Goal: Transaction & Acquisition: Purchase product/service

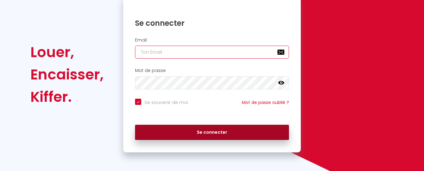
type input "[EMAIL_ADDRESS][DOMAIN_NAME]"
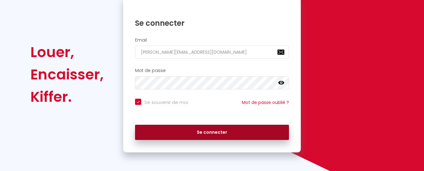
click at [188, 135] on button "Se connecter" at bounding box center [212, 133] width 154 height 16
checkbox input "true"
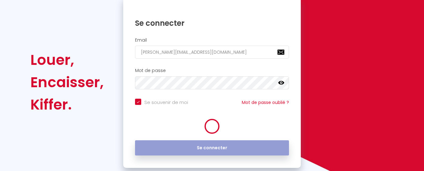
scroll to position [78, 0]
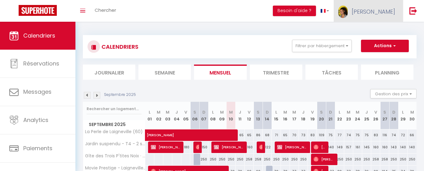
click at [387, 10] on span "Elodie" at bounding box center [373, 12] width 43 height 8
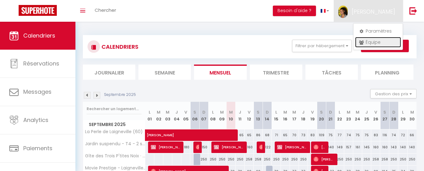
click at [372, 39] on link "Équipe" at bounding box center [378, 42] width 46 height 11
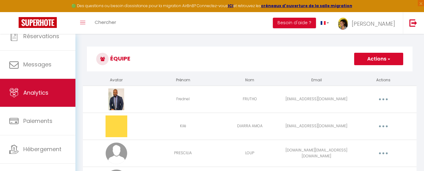
scroll to position [47, 0]
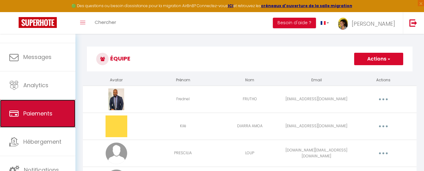
click at [54, 102] on link "Paiements" at bounding box center [37, 114] width 75 height 28
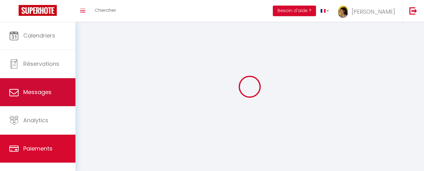
select select "2"
select select "0"
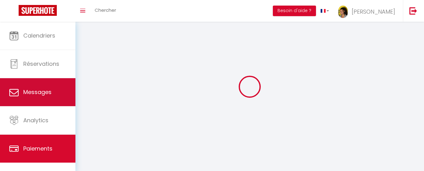
select select
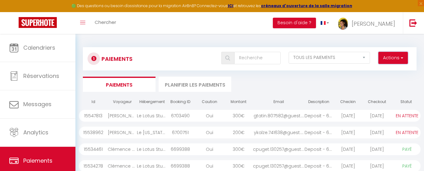
click at [399, 52] on button "Actions" at bounding box center [392, 58] width 29 height 12
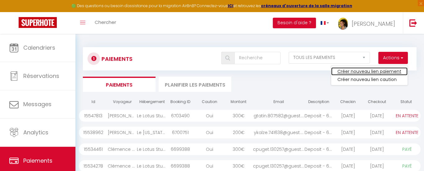
click at [384, 72] on link "Créer nouveau lien paiement" at bounding box center [369, 71] width 76 height 8
select select
select select "other"
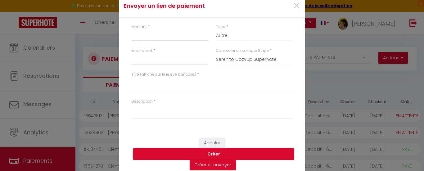
click at [242, 66] on div "Connecter un compte Stripe * Serenito CozyUp Superhote Superhote Fred sammygirm…" at bounding box center [254, 60] width 85 height 24
click at [251, 57] on select "Serenito CozyUp Superhote Superhote Fred sammygirma@live.fr Elodie Superhôte" at bounding box center [254, 60] width 77 height 12
select select "7955"
click at [216, 54] on select "Serenito CozyUp Superhote Superhote Fred sammygirma@live.fr Elodie Superhôte" at bounding box center [254, 60] width 77 height 12
click at [181, 35] on input "Montant" at bounding box center [169, 35] width 77 height 11
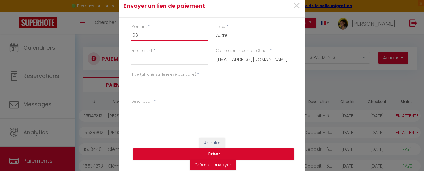
type input "103"
click at [163, 65] on div "Email client *" at bounding box center [169, 60] width 85 height 24
click at [171, 62] on input "Email client" at bounding box center [169, 59] width 77 height 11
paste input "Saadia Lasfar"
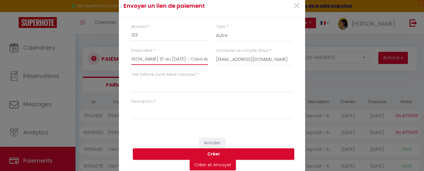
scroll to position [0, 25]
click at [170, 57] on input "Nuitée Saadia Lasfar 10 au 11/09/25 - Casa Aura" at bounding box center [169, 59] width 77 height 11
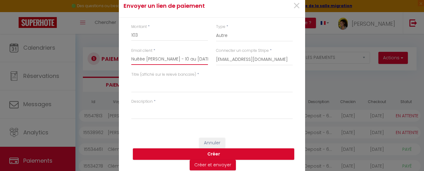
click at [161, 63] on input "Nuitée [PERSON_NAME] - 10 au [DATE] - Casa Aura" at bounding box center [169, 59] width 77 height 11
type input "Nuitée [PERSON_NAME] - 10 au [DATE] - Casa Aura"
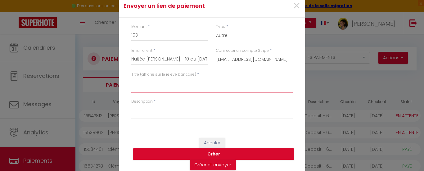
click at [165, 89] on textarea "Titre (affiché sur le relevé bancaire)" at bounding box center [211, 85] width 161 height 15
paste textarea "Nuitée [PERSON_NAME] - 10 au [DATE] - Casa Aura"
type textarea "Nuitée [PERSON_NAME] - 10 au [DATE] - Casa Aura"
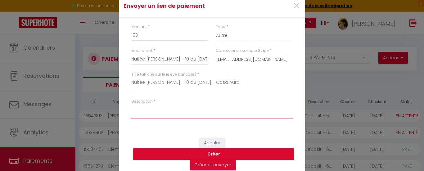
click at [170, 115] on textarea "Description" at bounding box center [211, 111] width 161 height 15
paste textarea "Nuitée [PERSON_NAME] - 10 au [DATE] - Casa Aura"
type textarea "Nuitée [PERSON_NAME] - 10 au [DATE] - Casa Aura"
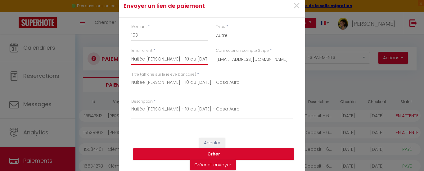
click at [181, 58] on input "Nuitée [PERSON_NAME] - 10 au [DATE] - Casa Aura" at bounding box center [169, 59] width 77 height 11
click at [168, 61] on input "Nuitée [PERSON_NAME] - 10 au [DATE] - Casa Aura" at bounding box center [169, 59] width 77 height 11
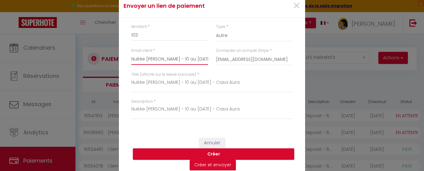
click at [168, 61] on input "Nuitée [PERSON_NAME] - 10 au [DATE] - Casa Aura" at bounding box center [169, 59] width 77 height 11
type input "elodiedenascimento@gmail.com"
click at [147, 59] on input "elodiedenascimento@gmail.com" at bounding box center [169, 59] width 77 height 11
click at [171, 137] on div "Annuler Créer Créer et envoyer" at bounding box center [212, 154] width 186 height 45
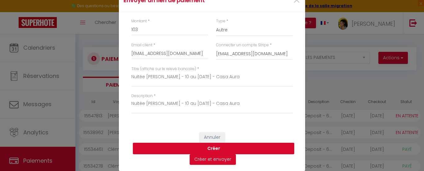
click at [224, 149] on button "Créer" at bounding box center [213, 149] width 161 height 12
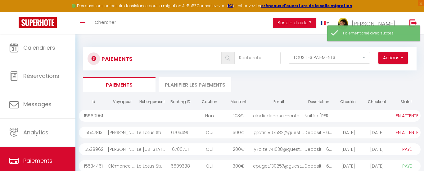
click at [270, 119] on div "elodiedenascimento@g..." at bounding box center [278, 116] width 51 height 12
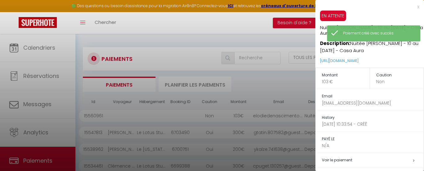
drag, startPoint x: 410, startPoint y: 60, endPoint x: 318, endPoint y: 60, distance: 91.9
click at [318, 60] on div "EN ATTENTE Nuitée Saadia Lasfar - 10 au 11/09/25 - Casa Aura (# 15560961) Descr…" at bounding box center [369, 39] width 109 height 57
copy link "https://superhote.com/applink/p/SU1kzdMZ"
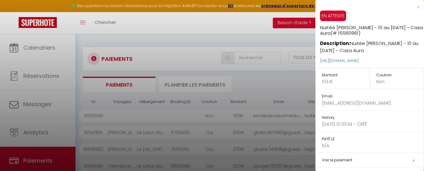
copy link "https://superhote.com/applink/p/SU1kzdMZ"
click at [49, 118] on div at bounding box center [212, 85] width 424 height 171
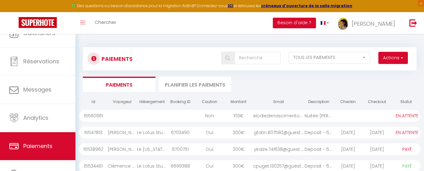
scroll to position [21, 0]
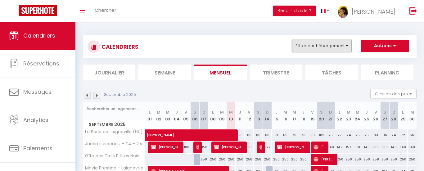
click at [335, 52] on div "CALENDRIERS Filtrer par hébergement ‍💼💰📈 | SERENITO La Perle de Laigneville (60…" at bounding box center [250, 47] width 324 height 14
click at [332, 46] on button "Filtrer par hébergement" at bounding box center [322, 46] width 60 height 12
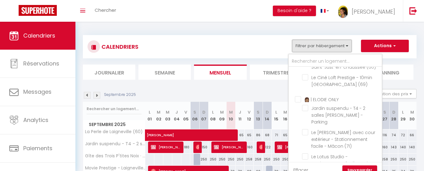
scroll to position [296, 0]
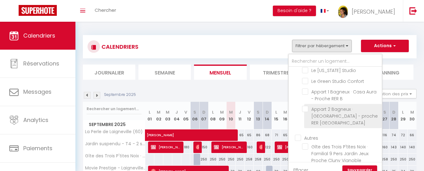
click at [306, 109] on input "Appart 2 Bagneux · Casa Verde - proche RER B Bagneux" at bounding box center [341, 109] width 78 height 6
checkbox input "true"
checkbox input "false"
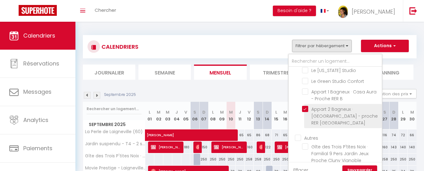
checkbox input "false"
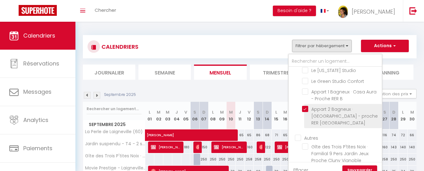
checkbox input "false"
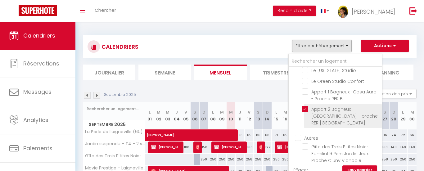
checkbox input "false"
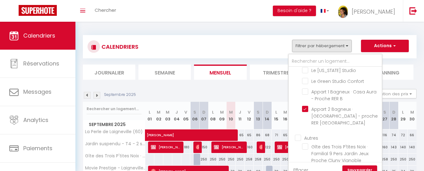
click at [359, 167] on link "Sauvegarder" at bounding box center [359, 169] width 35 height 9
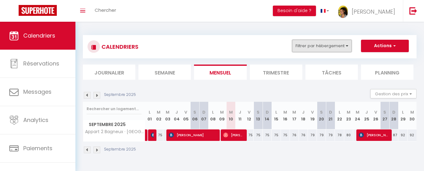
click at [326, 45] on button "Filtrer par hébergement" at bounding box center [322, 46] width 60 height 12
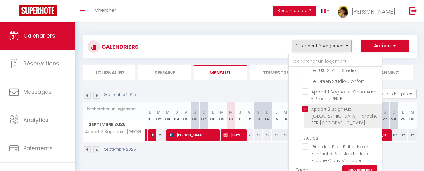
click at [321, 108] on input "Appart 2 Bagneux · Casa Verde - proche RER B Bagneux" at bounding box center [341, 109] width 78 height 6
checkbox input "false"
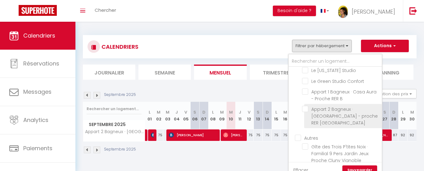
checkbox input "false"
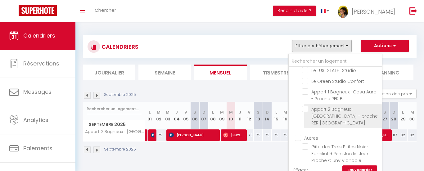
checkbox input "false"
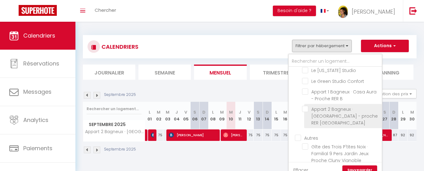
checkbox input "false"
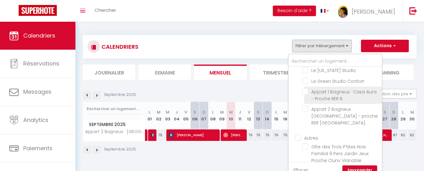
click at [332, 94] on input "Appart 1 Bagneux · Casa Aura - Proche RER B" at bounding box center [341, 91] width 78 height 6
checkbox input "true"
checkbox input "false"
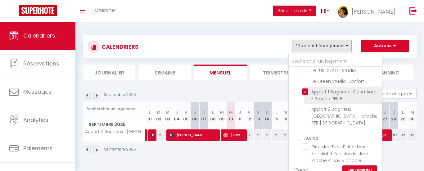
checkbox input "false"
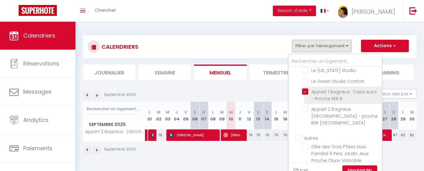
checkbox input "false"
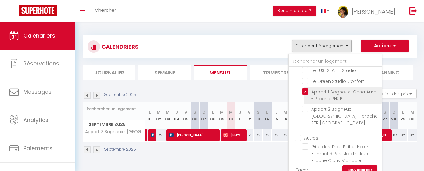
checkbox input "false"
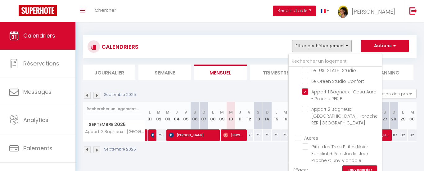
click at [365, 169] on link "Sauvegarder" at bounding box center [359, 169] width 35 height 9
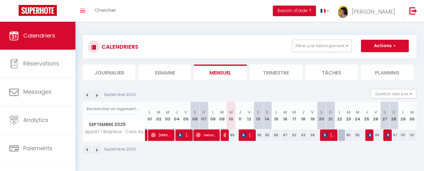
click at [226, 136] on div "85" at bounding box center [230, 134] width 9 height 11
type input "85"
type input "Mer 10 Septembre 2025"
type input "Jeu 11 Septembre 2025"
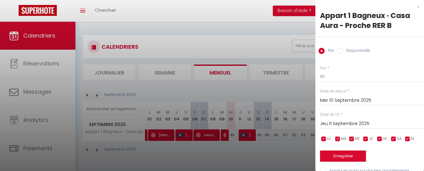
click at [229, 153] on div at bounding box center [212, 85] width 424 height 171
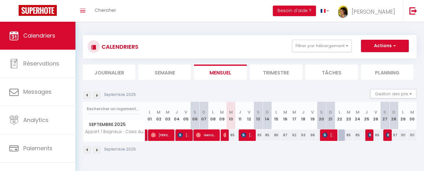
click at [227, 134] on div "85" at bounding box center [231, 134] width 9 height 11
select select
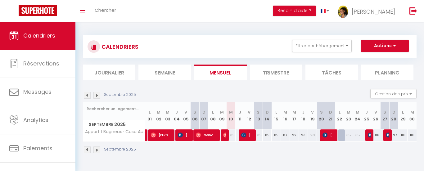
select select
type input "85"
type input "Mer 10 Septembre 2025"
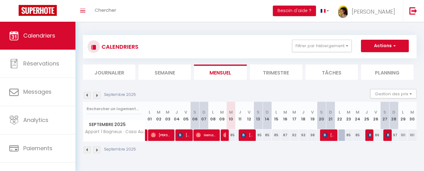
type input "Jeu 11 Septembre 2025"
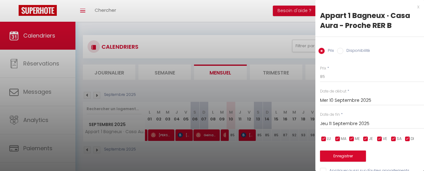
click at [228, 147] on div at bounding box center [212, 85] width 424 height 171
select select
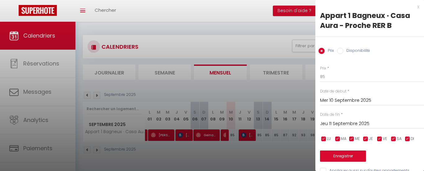
select select
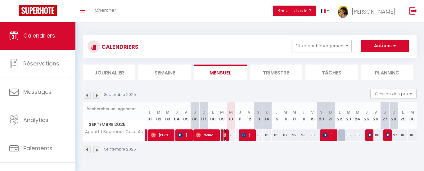
click at [224, 135] on img at bounding box center [225, 135] width 5 height 5
select select "OK"
select select "0"
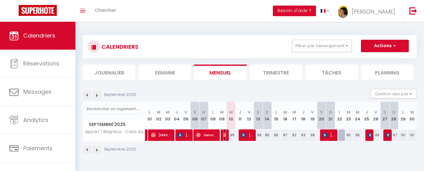
select select "1"
select select
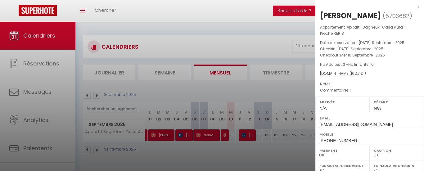
drag, startPoint x: 372, startPoint y: 15, endPoint x: 320, endPoint y: 15, distance: 51.8
click at [320, 15] on h2 "Saadia Lasfar ( 6703682 )" at bounding box center [369, 16] width 99 height 11
copy h2 "Saadia Lasfar"
drag, startPoint x: 393, startPoint y: 57, endPoint x: 319, endPoint y: 49, distance: 74.3
click at [319, 49] on div "Appartement : Appart 1 Bagneux · Casa Aura - Proche RER B Date de réservation :…" at bounding box center [369, 59] width 109 height 70
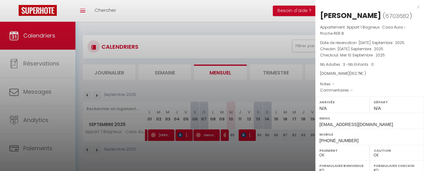
copy div "Checkin : Mar 09 Septembre . 2025 Checkout : Mer 10 Septembre . 2025"
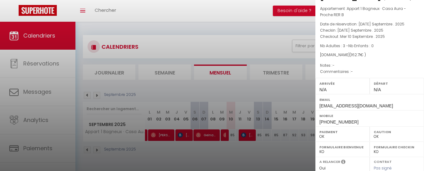
scroll to position [0, 0]
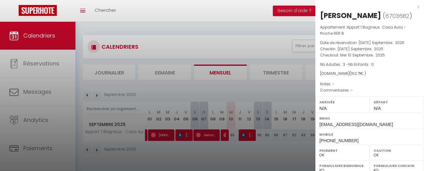
click at [225, 14] on div at bounding box center [212, 85] width 424 height 171
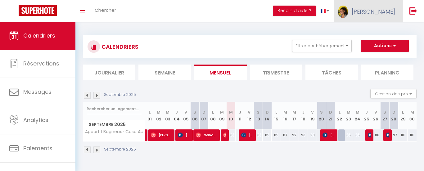
click at [391, 21] on link "Elodie" at bounding box center [368, 11] width 69 height 22
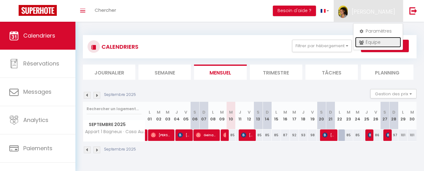
click at [387, 41] on link "Équipe" at bounding box center [378, 42] width 46 height 11
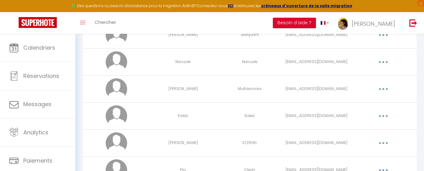
scroll to position [250, 0]
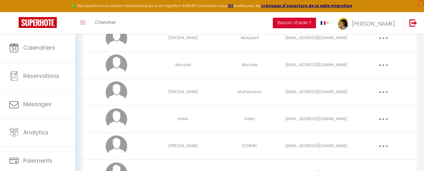
click at [382, 92] on icon "button" at bounding box center [383, 92] width 2 height 2
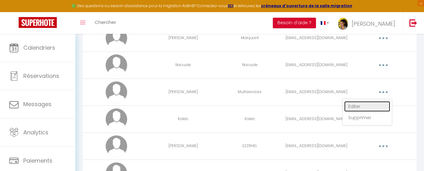
click at [365, 103] on link "Editer" at bounding box center [367, 106] width 46 height 11
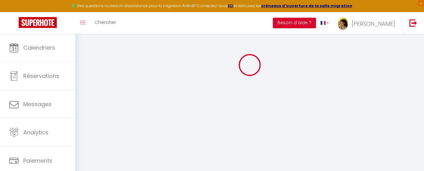
type input "Tristan"
type input "Multiservices"
type input "contact.tmultiservices@gmail.com"
type textarea "https://app.superhote.com/#/connect/LL8PGRyKhP"
checkbox input "false"
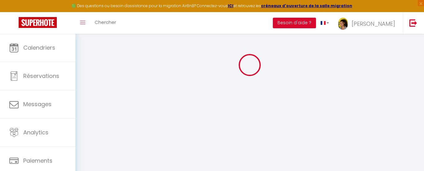
checkbox input "false"
checkbox input "true"
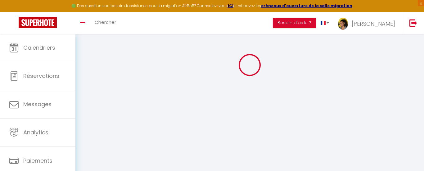
checkbox input "true"
checkbox input "false"
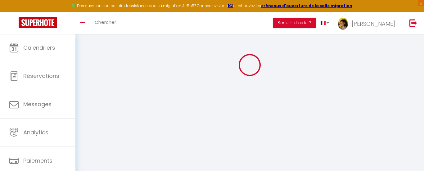
checkbox input "false"
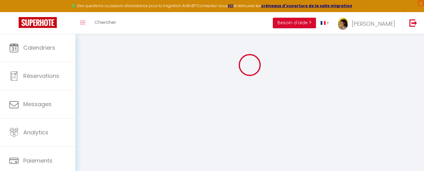
select select
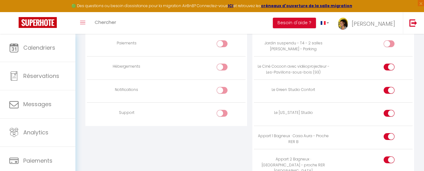
scroll to position [552, 0]
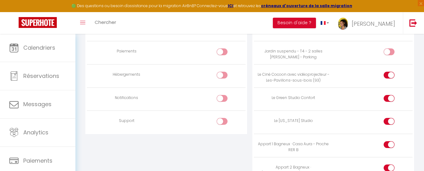
click at [391, 99] on input "checkbox" at bounding box center [394, 99] width 11 height 9
checkbox input "false"
click at [391, 121] on input "checkbox" at bounding box center [394, 122] width 11 height 9
checkbox input "false"
click at [391, 73] on input "checkbox" at bounding box center [394, 76] width 11 height 9
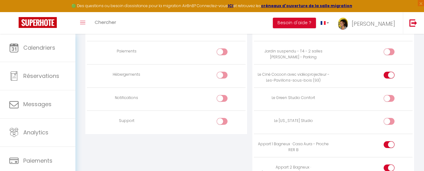
checkbox input "false"
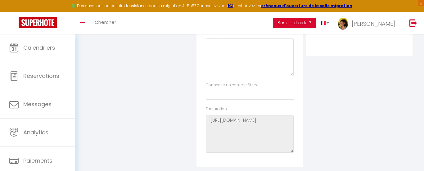
scroll to position [0, 0]
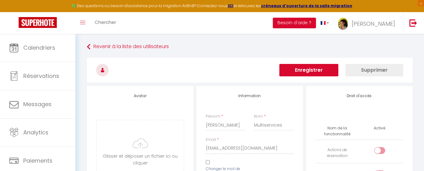
click at [320, 73] on button "Enregistrer" at bounding box center [308, 70] width 59 height 12
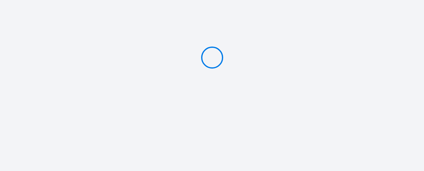
type input "PAYER 103 €"
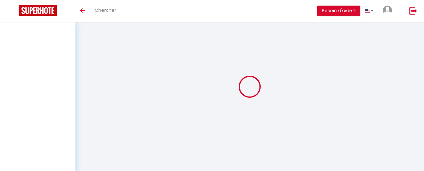
select select "2"
select select "0"
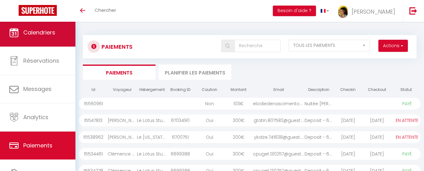
click at [50, 38] on link "Calendriers" at bounding box center [37, 33] width 75 height 28
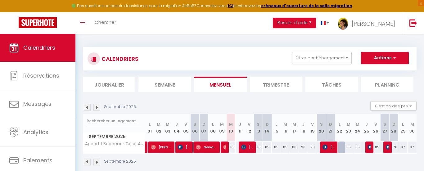
click at [234, 148] on div "85" at bounding box center [231, 147] width 9 height 11
type input "85"
type input "Mer 10 Septembre 2025"
type input "Jeu 11 Septembre 2025"
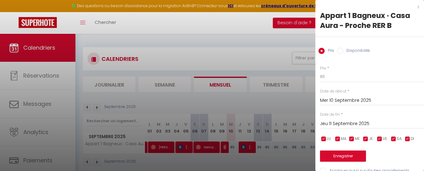
click at [358, 52] on label "Disponibilité" at bounding box center [356, 51] width 27 height 7
click at [343, 52] on input "Disponibilité" at bounding box center [340, 51] width 6 height 6
radio input "true"
radio input "false"
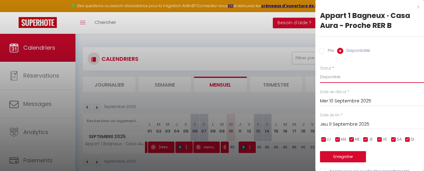
click at [351, 77] on select "Disponible Indisponible" at bounding box center [372, 77] width 104 height 12
select select "0"
click at [320, 71] on select "Disponible Indisponible" at bounding box center [372, 77] width 104 height 12
click at [351, 160] on button "Enregistrer" at bounding box center [343, 156] width 46 height 11
